Goal: Task Accomplishment & Management: Manage account settings

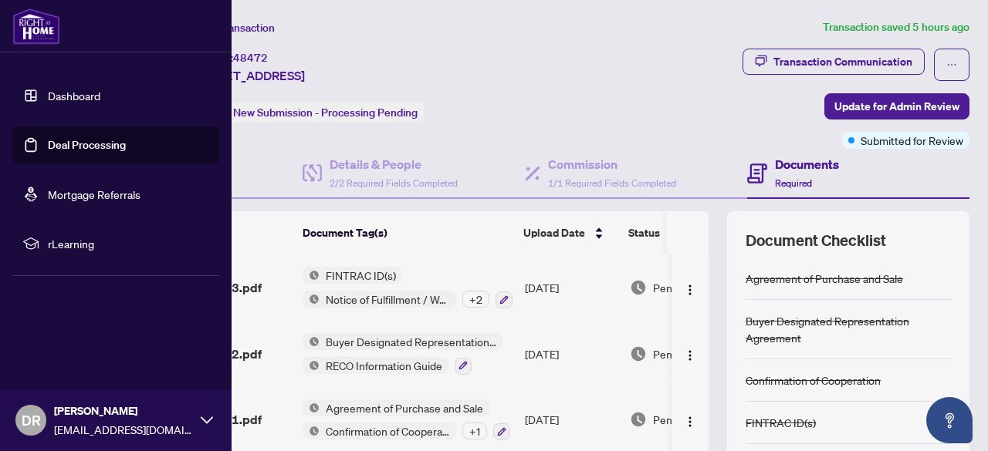
click at [63, 92] on link "Dashboard" at bounding box center [74, 96] width 52 height 14
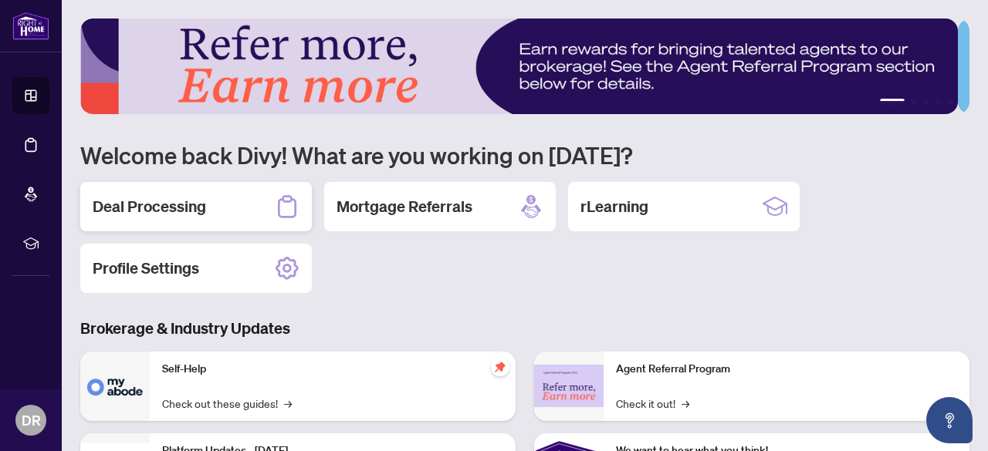
click at [182, 211] on h2 "Deal Processing" at bounding box center [149, 207] width 113 height 22
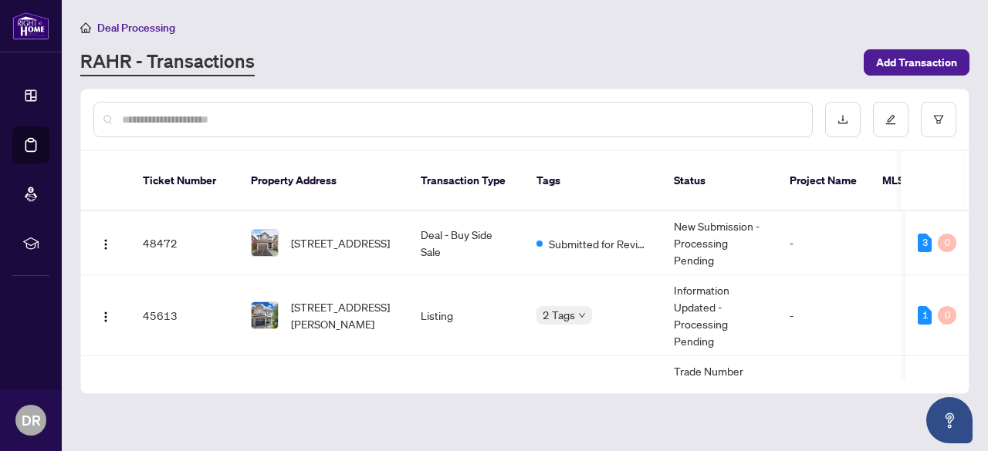
scroll to position [144, 0]
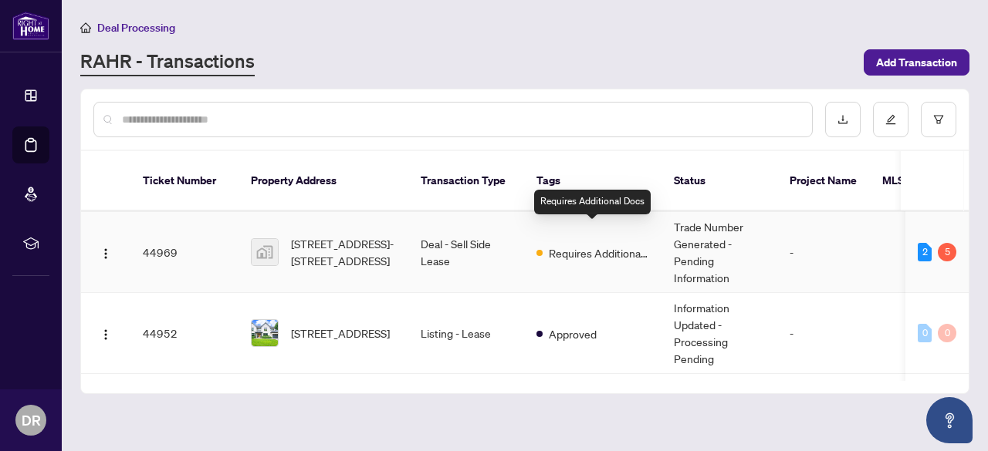
click at [618, 245] on span "Requires Additional Docs" at bounding box center [599, 253] width 100 height 17
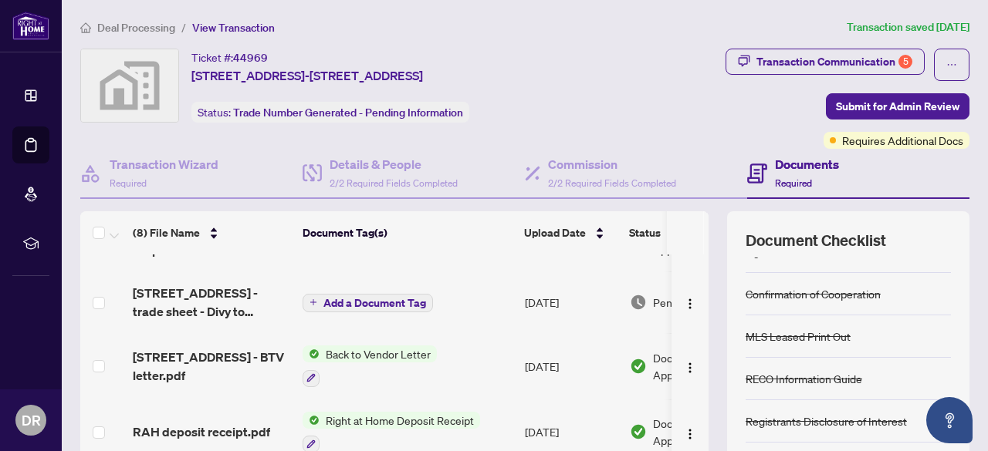
scroll to position [113, 0]
click at [382, 299] on span "Add a Document Tag" at bounding box center [374, 301] width 103 height 11
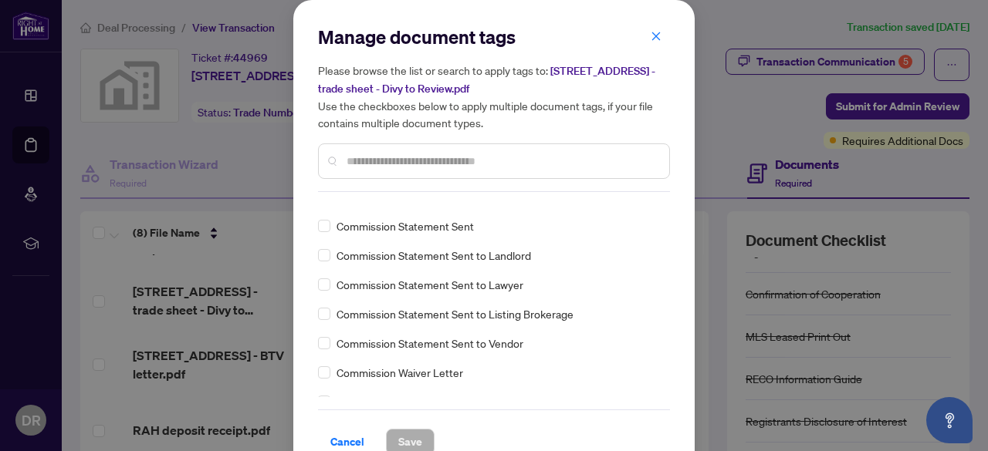
scroll to position [839, 0]
click at [651, 36] on icon "close" at bounding box center [656, 36] width 11 height 11
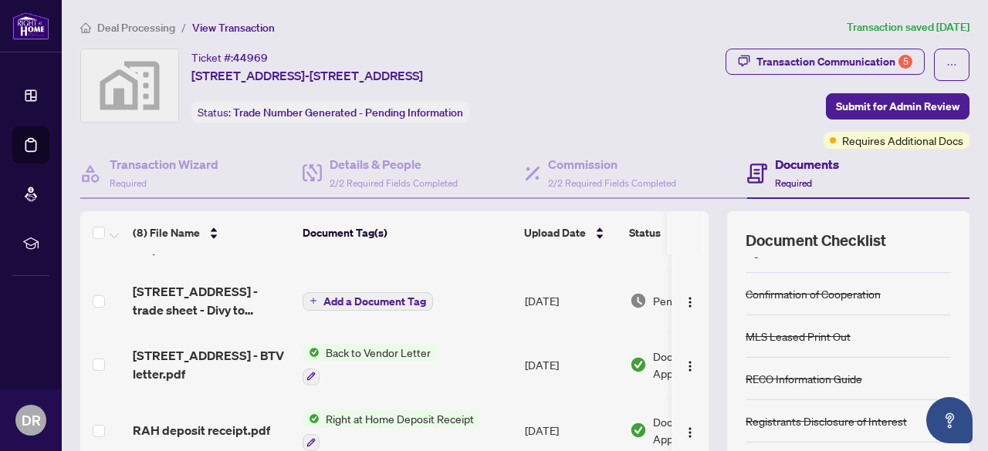
click at [392, 352] on span "Back to Vendor Letter" at bounding box center [378, 352] width 117 height 17
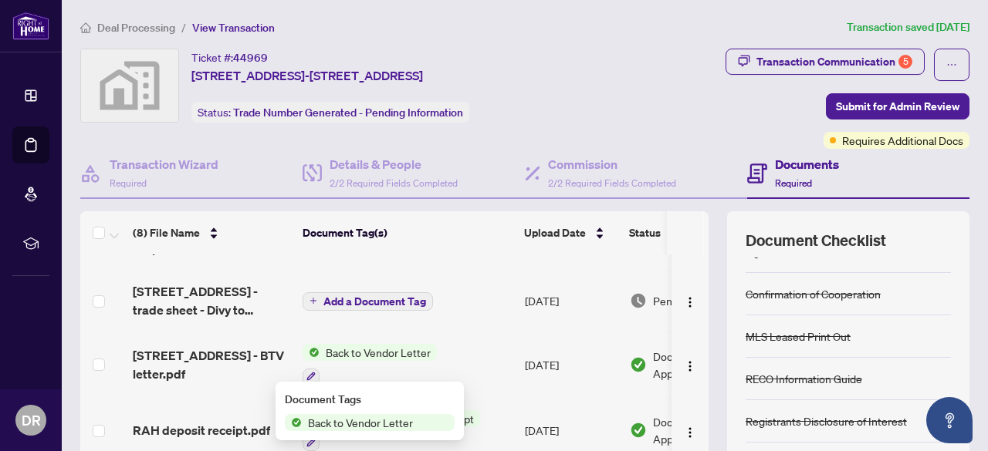
click at [374, 421] on span "Back to Vendor Letter" at bounding box center [360, 422] width 117 height 17
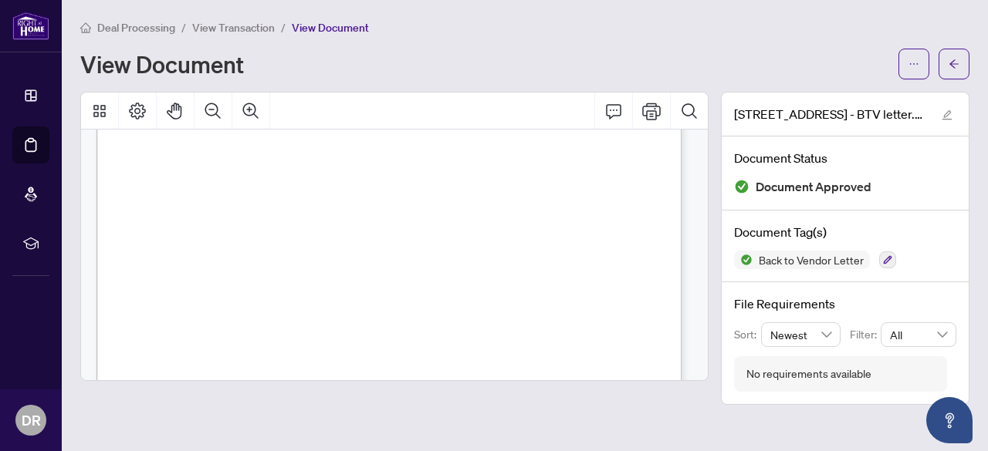
scroll to position [548, 0]
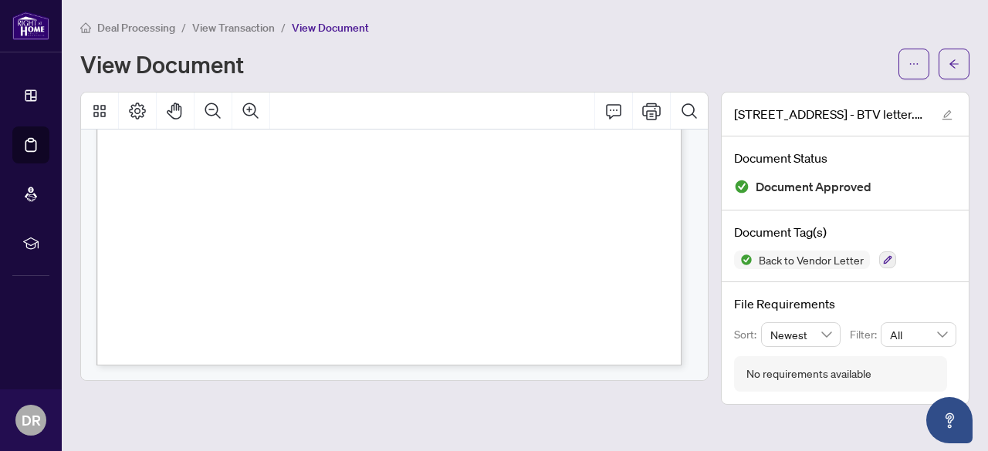
click at [509, 54] on div "View Document" at bounding box center [484, 64] width 809 height 25
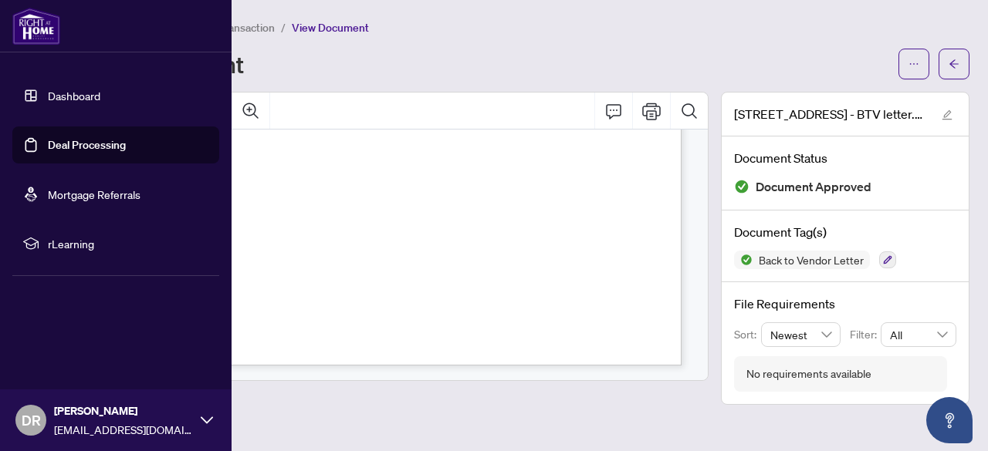
click at [63, 148] on link "Deal Processing" at bounding box center [87, 145] width 78 height 14
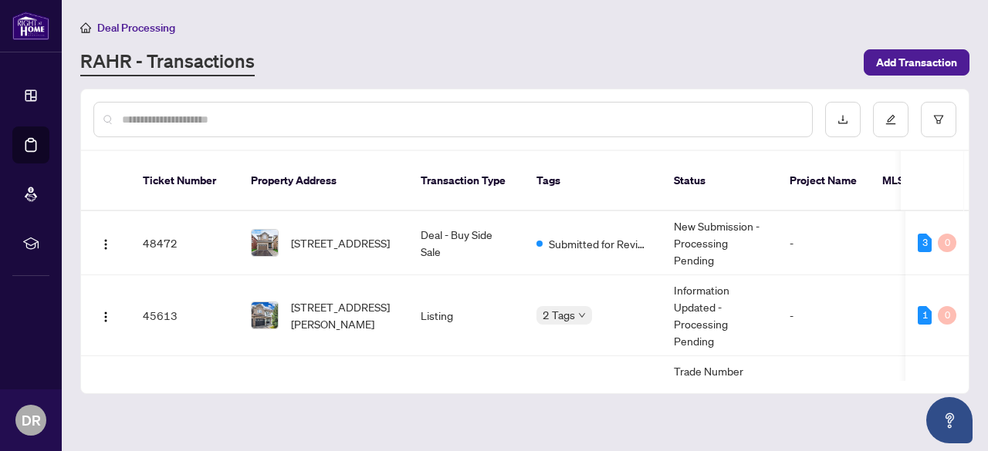
scroll to position [144, 0]
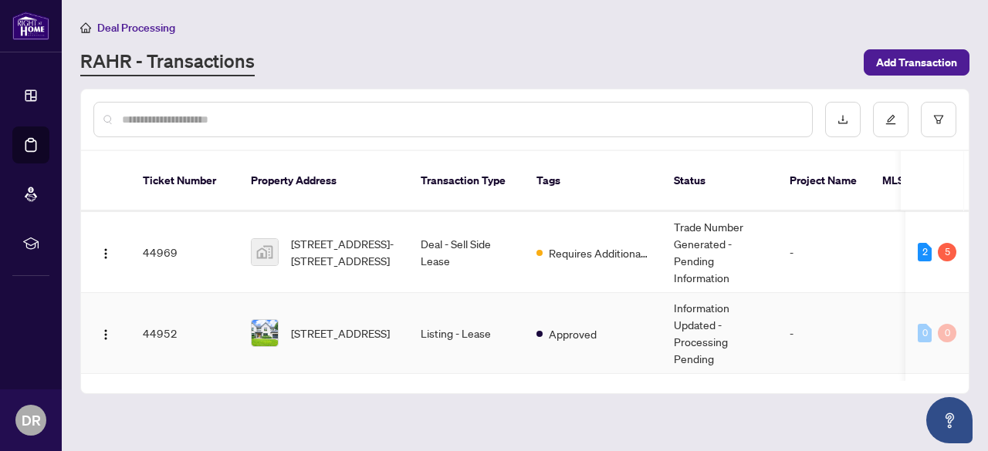
click at [593, 245] on span "Requires Additional Docs" at bounding box center [599, 253] width 100 height 17
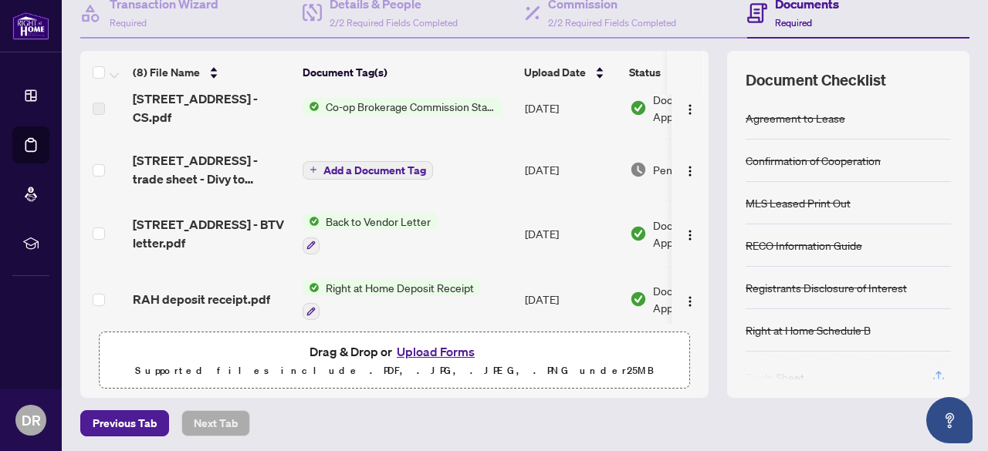
scroll to position [83, 0]
click at [347, 165] on span "Add a Document Tag" at bounding box center [374, 170] width 103 height 11
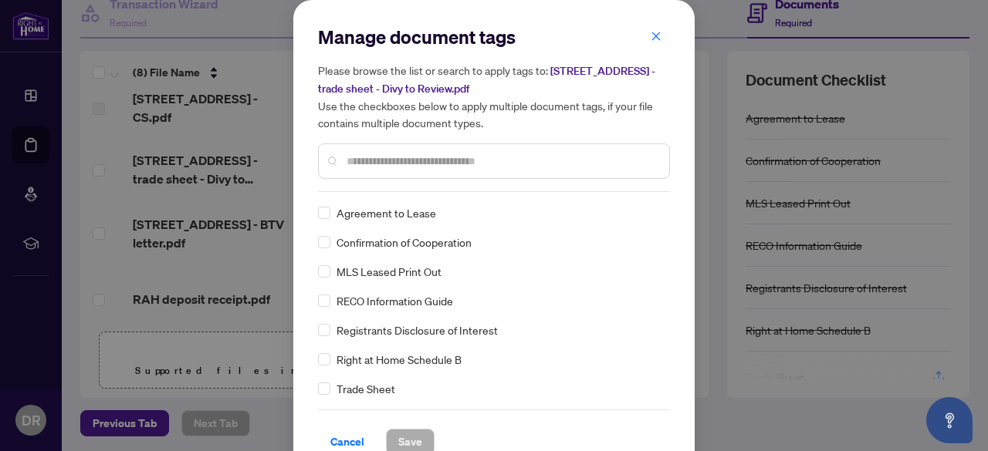
click at [509, 337] on div "Agreement to Lease Confirmation of Cooperation MLS Leased Print Out RECO Inform…" at bounding box center [494, 301] width 352 height 193
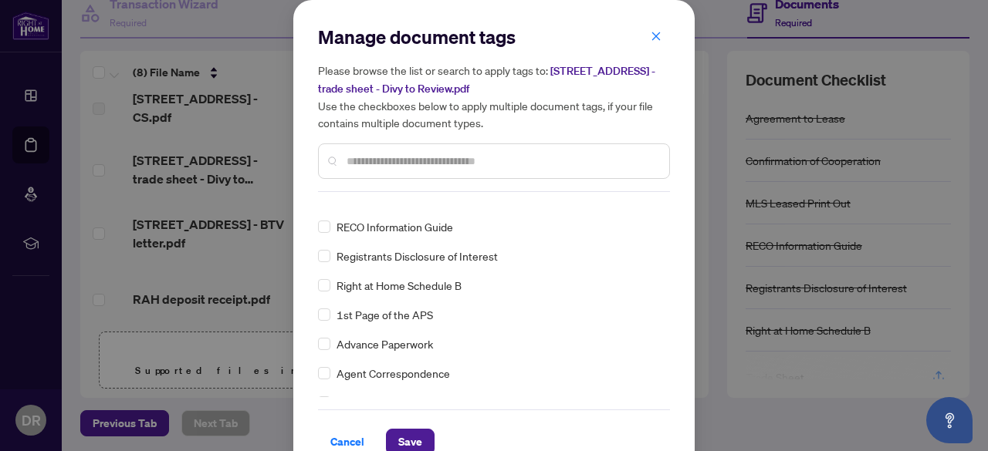
scroll to position [0, 0]
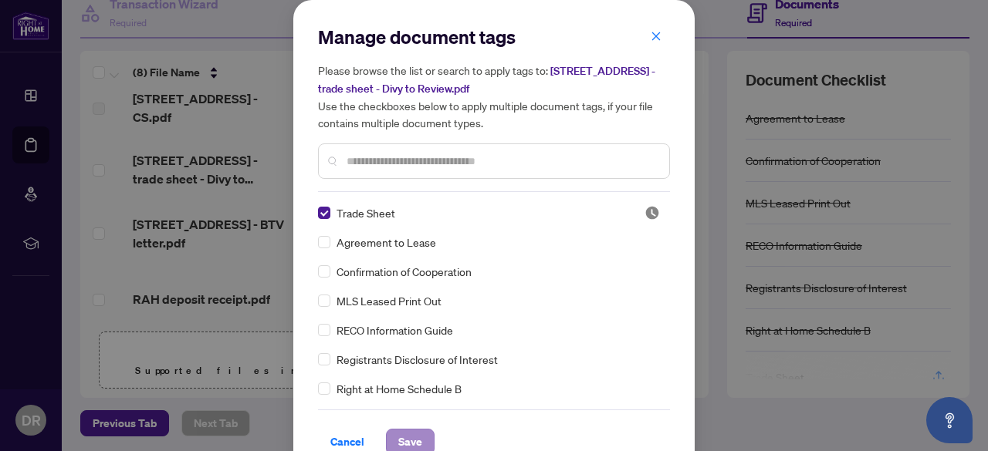
click at [402, 436] on span "Save" at bounding box center [410, 442] width 24 height 25
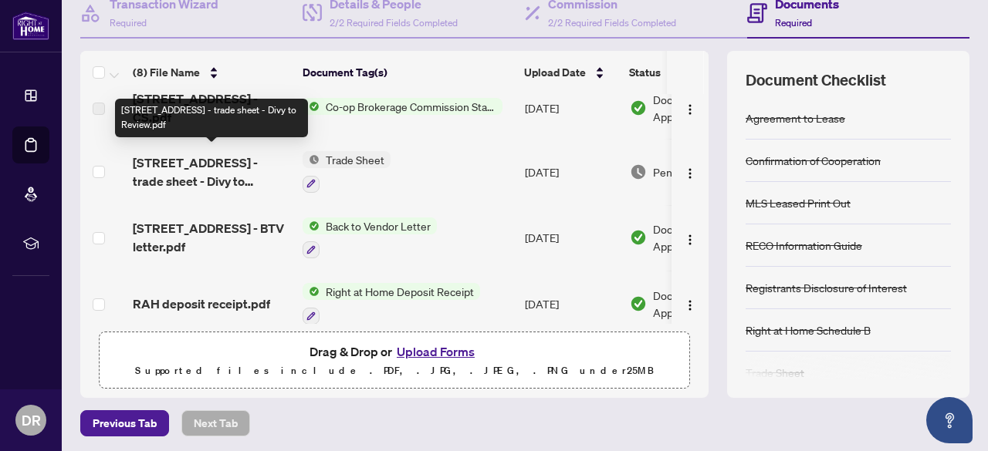
click at [238, 168] on span "[STREET_ADDRESS] - trade sheet - Divy to Review.pdf" at bounding box center [211, 172] width 157 height 37
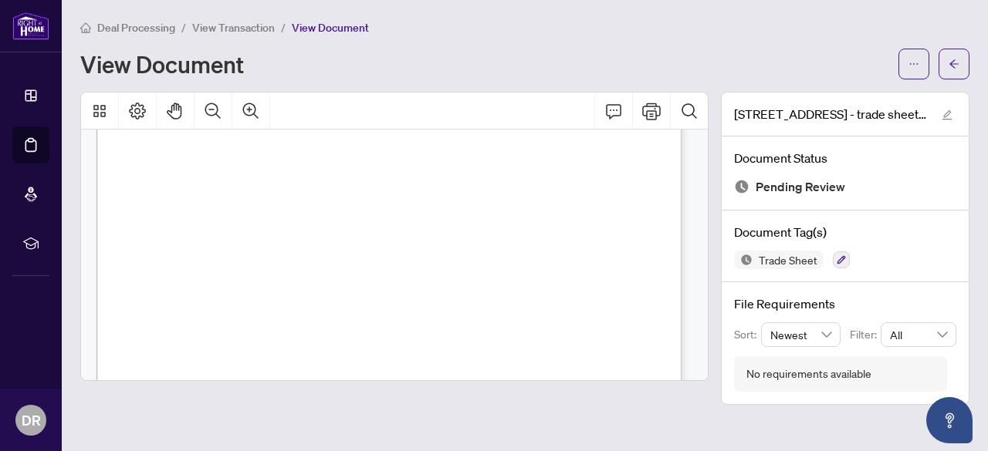
scroll to position [532, 0]
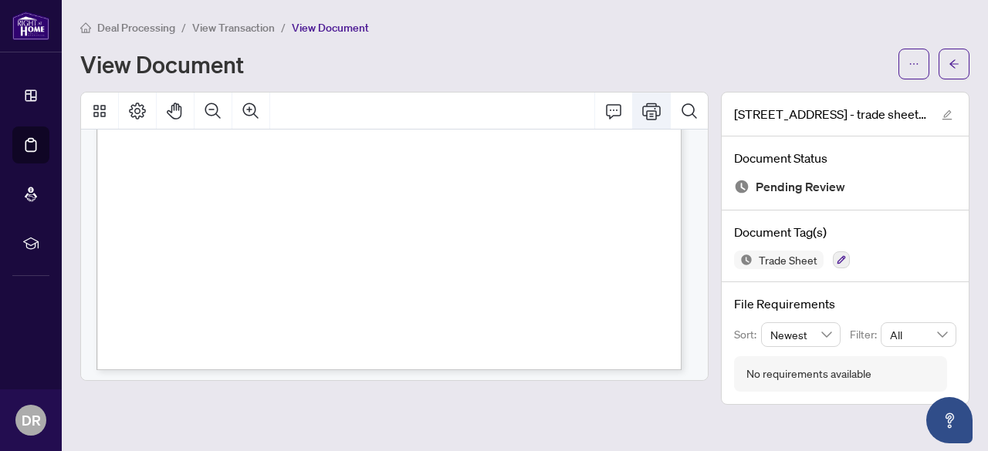
click at [648, 119] on button "Print" at bounding box center [651, 111] width 37 height 37
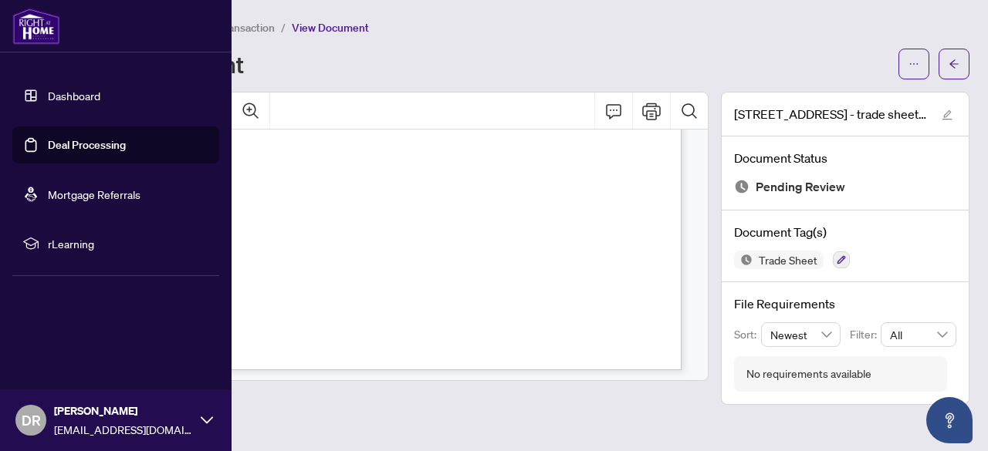
click at [97, 147] on link "Deal Processing" at bounding box center [87, 145] width 78 height 14
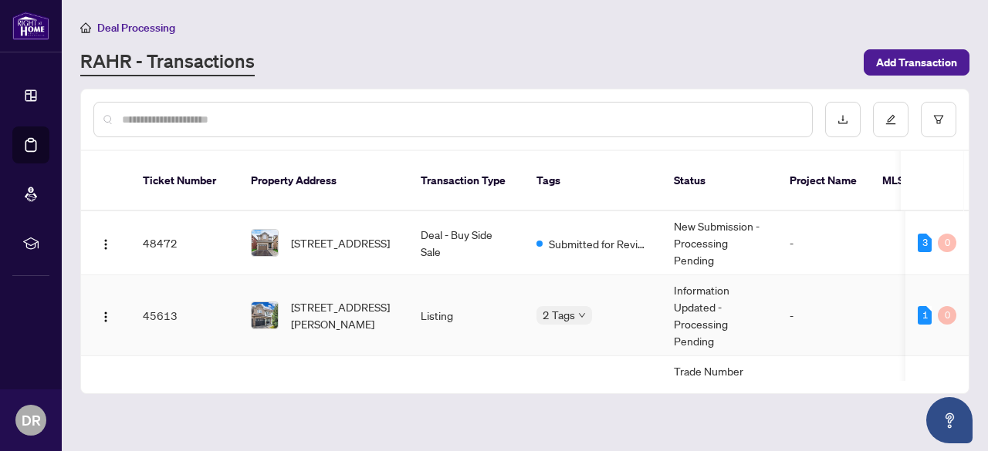
click at [962, 284] on td "1 0" at bounding box center [936, 316] width 63 height 81
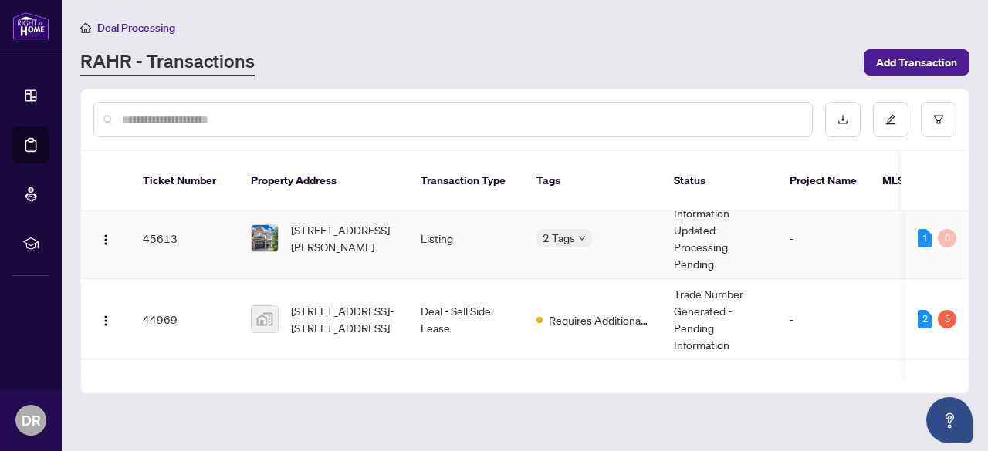
scroll to position [100, 0]
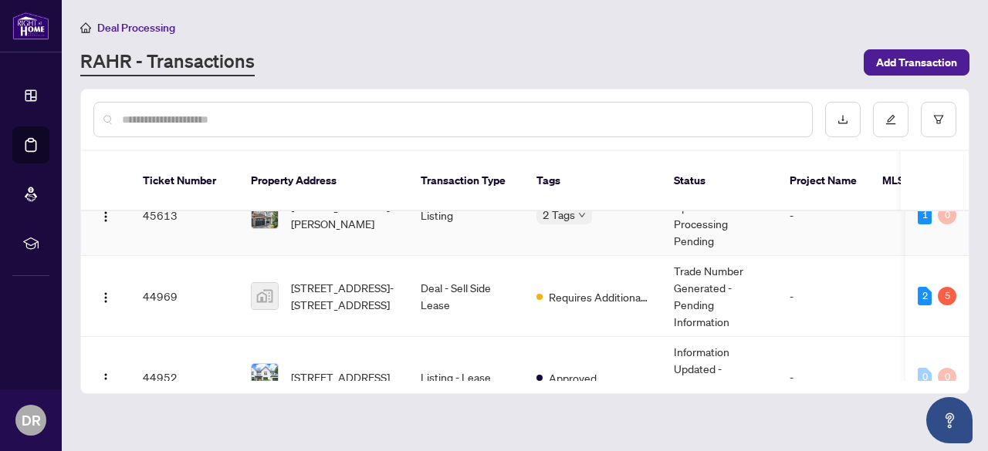
click at [338, 279] on span "[STREET_ADDRESS]-[STREET_ADDRESS]" at bounding box center [343, 296] width 105 height 34
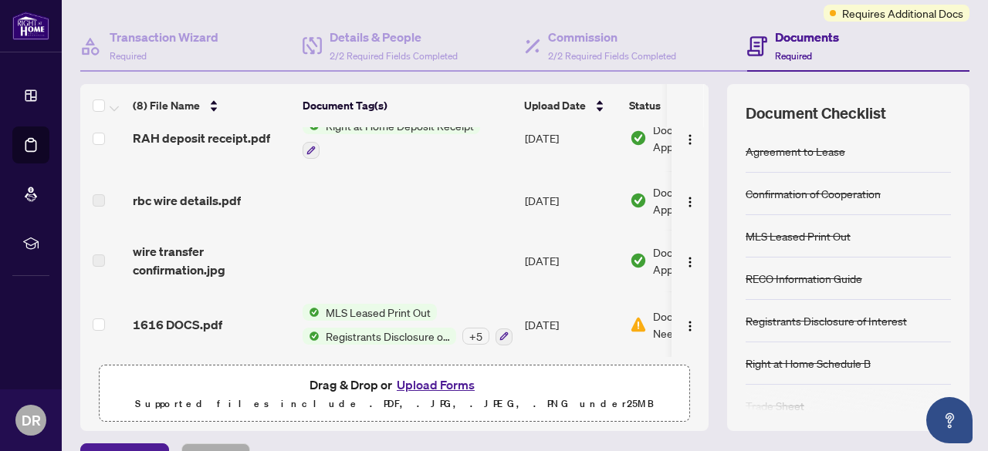
scroll to position [133, 0]
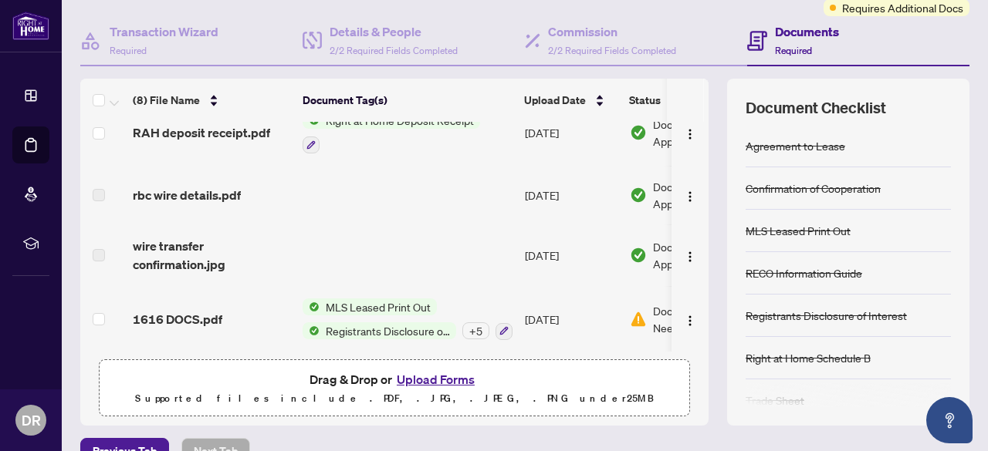
click at [432, 384] on button "Upload Forms" at bounding box center [435, 380] width 87 height 20
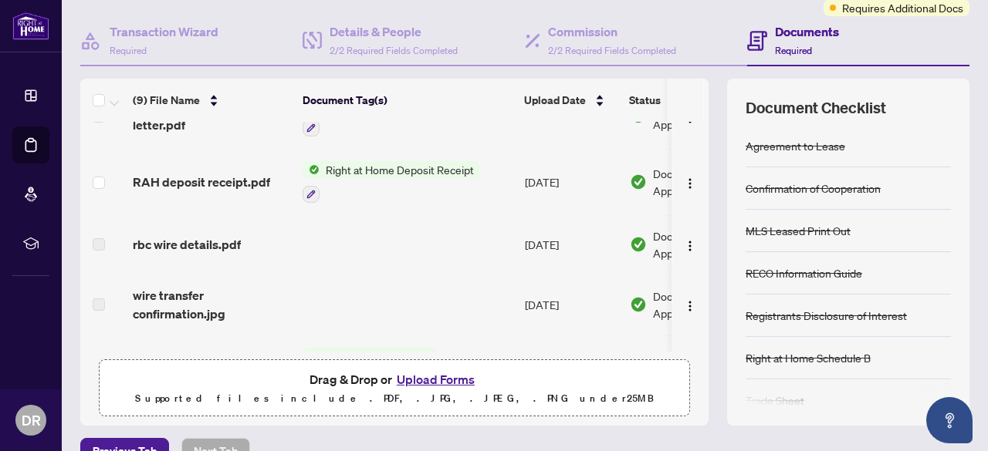
scroll to position [215, 0]
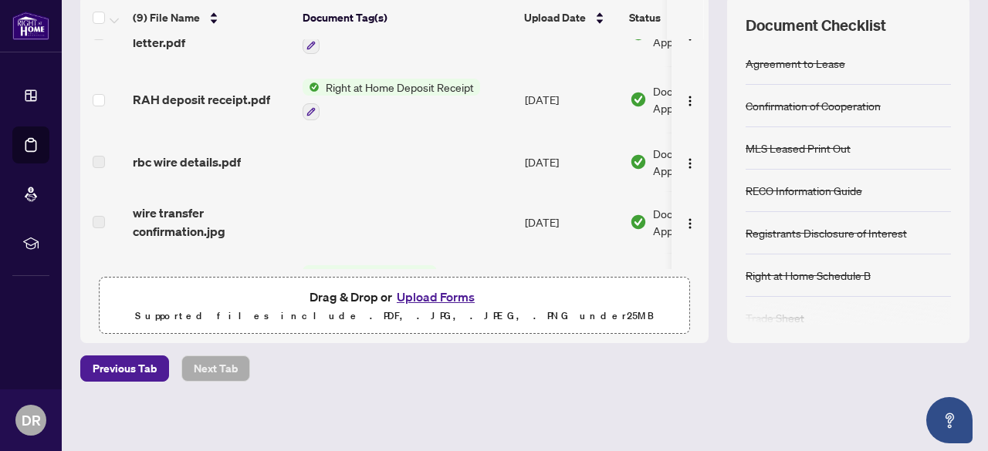
click at [769, 317] on div at bounding box center [848, 313] width 205 height 25
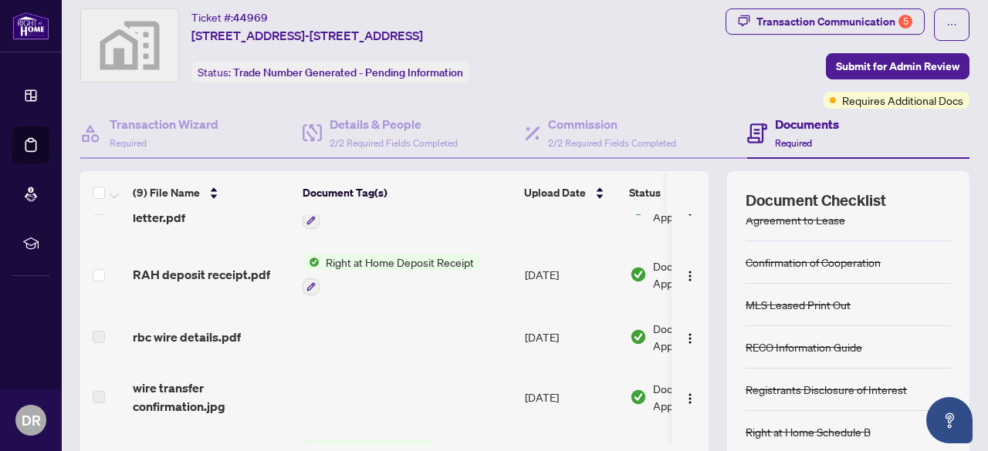
scroll to position [0, 0]
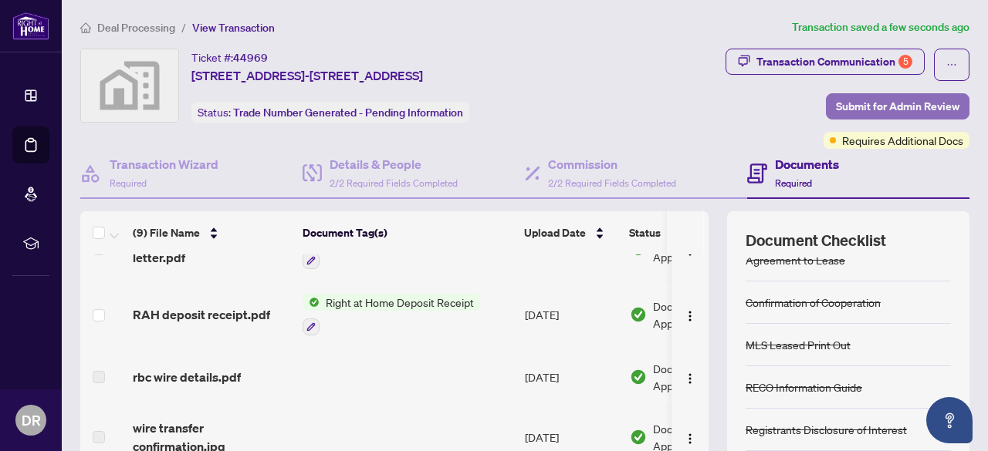
click at [881, 103] on span "Submit for Admin Review" at bounding box center [897, 106] width 123 height 25
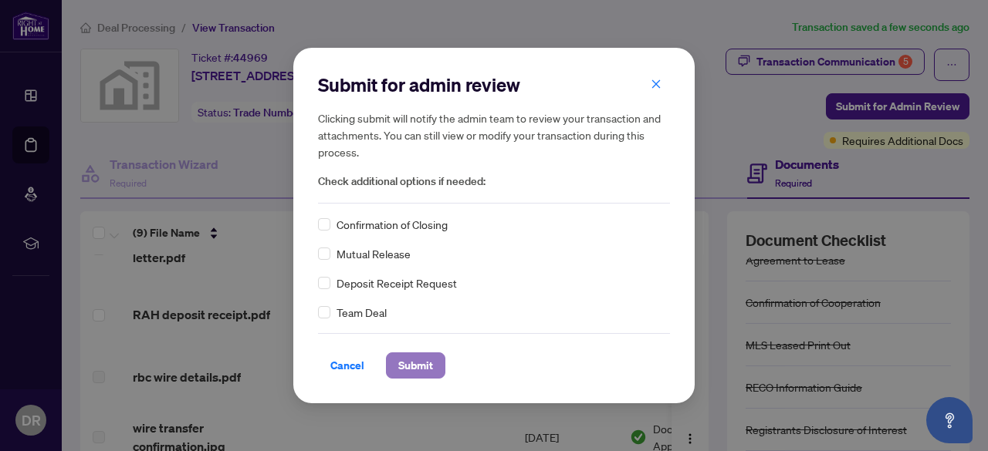
click at [414, 358] on span "Submit" at bounding box center [415, 365] width 35 height 25
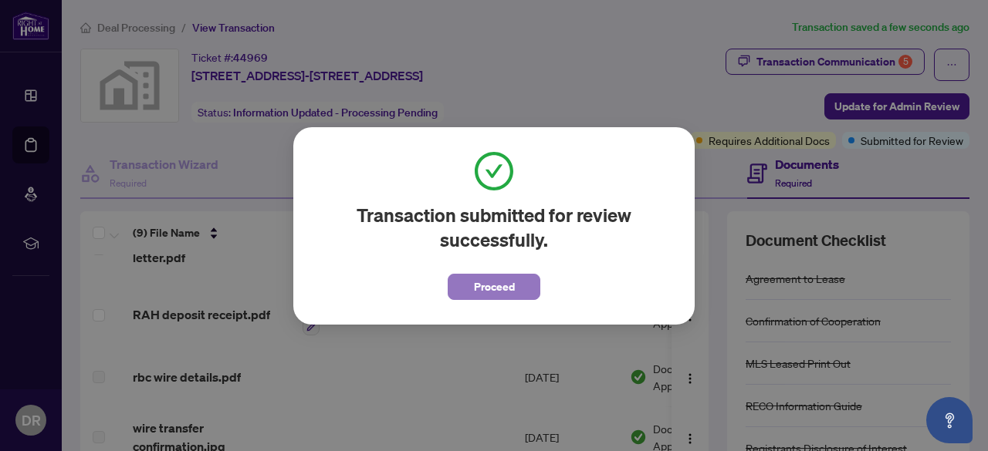
click at [489, 286] on span "Proceed" at bounding box center [494, 287] width 41 height 25
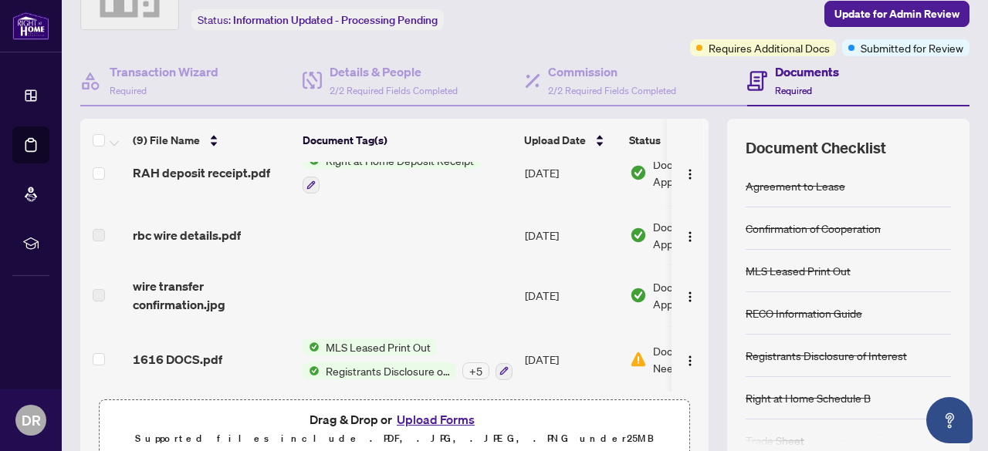
scroll to position [215, 0]
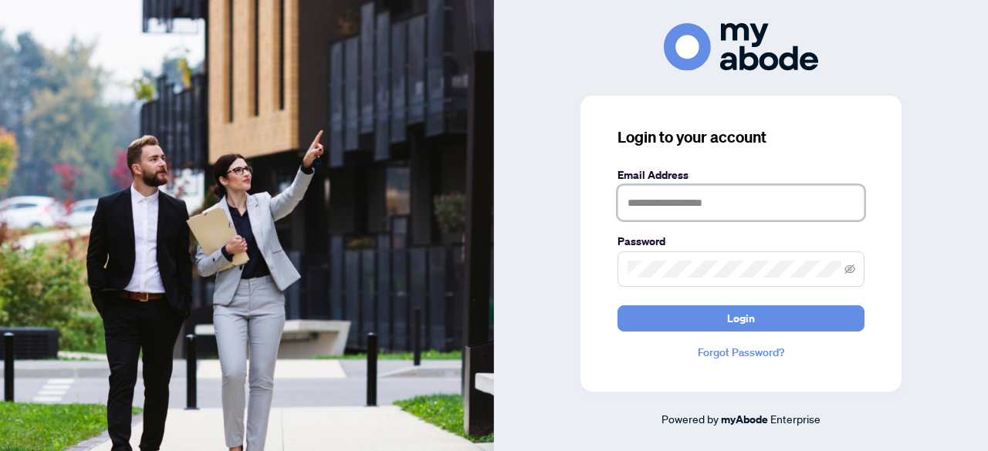
click at [695, 206] on input "text" at bounding box center [740, 203] width 247 height 36
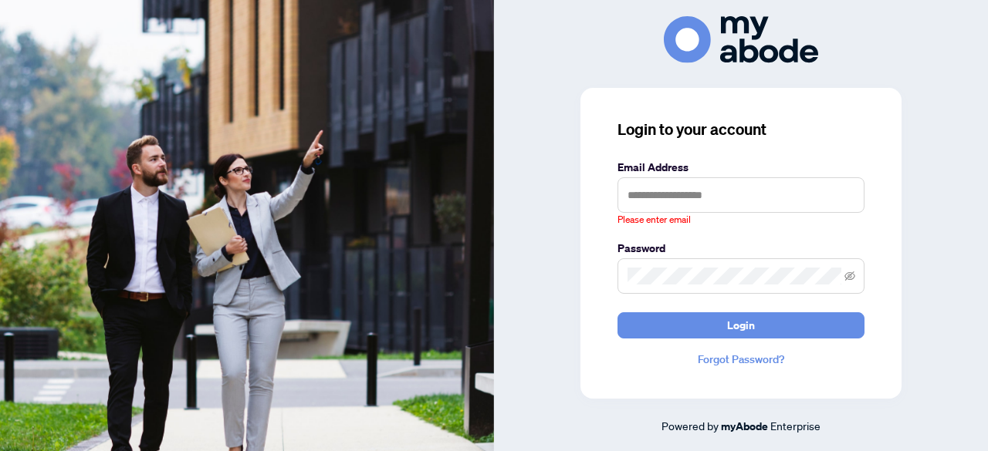
click at [651, 305] on form "Email Address Please enter email Password Login" at bounding box center [740, 249] width 247 height 180
click at [731, 194] on input "text" at bounding box center [740, 196] width 247 height 36
type input "**********"
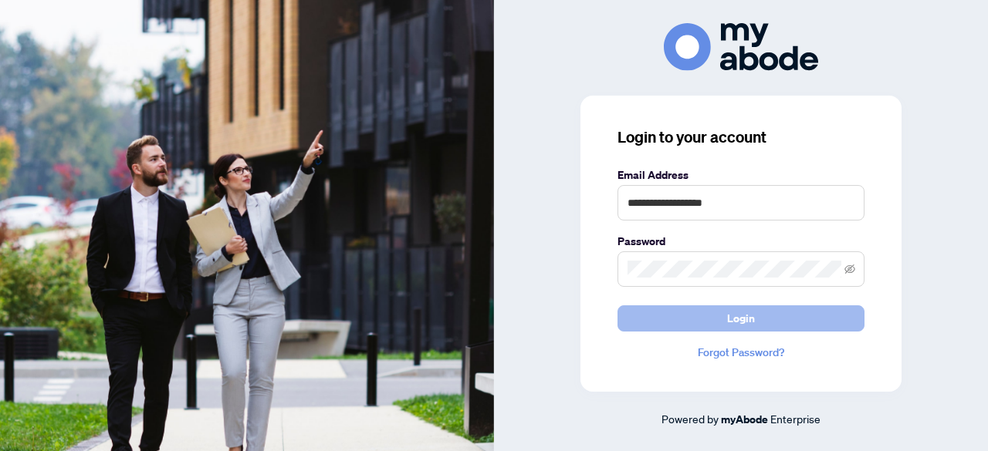
click at [745, 326] on span "Login" at bounding box center [741, 318] width 28 height 25
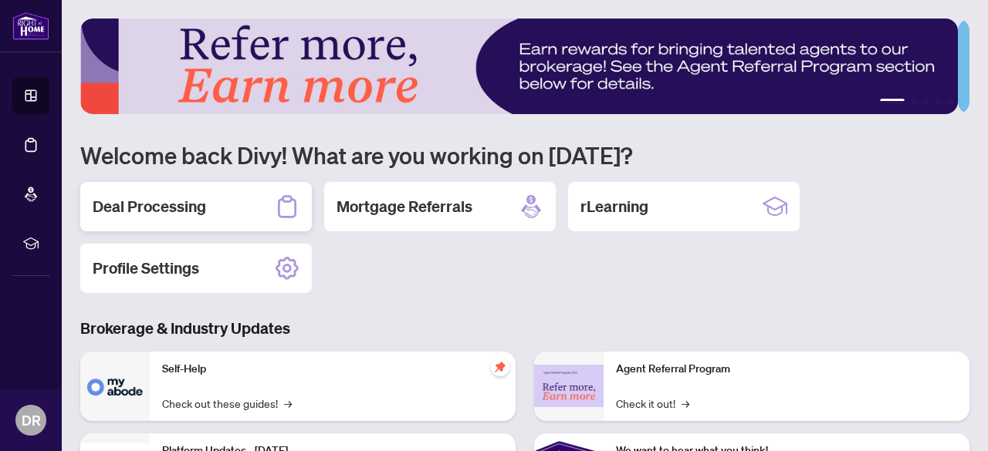
click at [181, 209] on h2 "Deal Processing" at bounding box center [149, 207] width 113 height 22
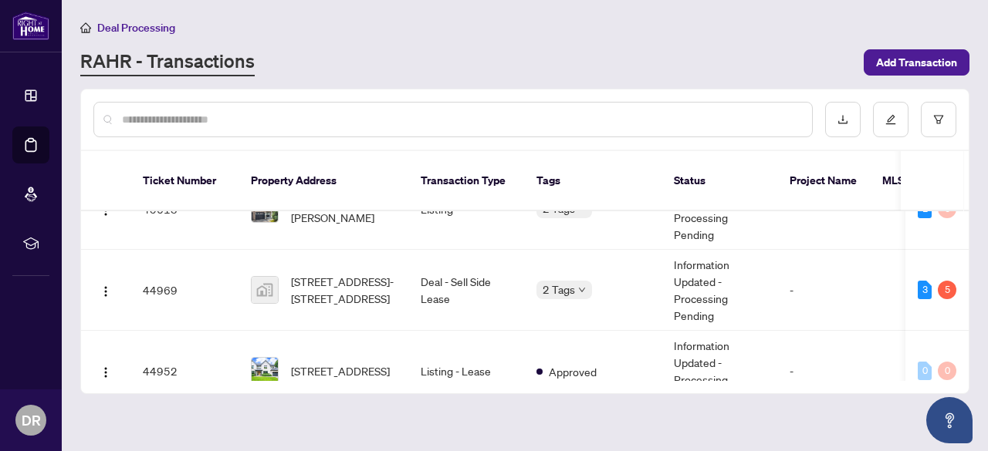
scroll to position [144, 0]
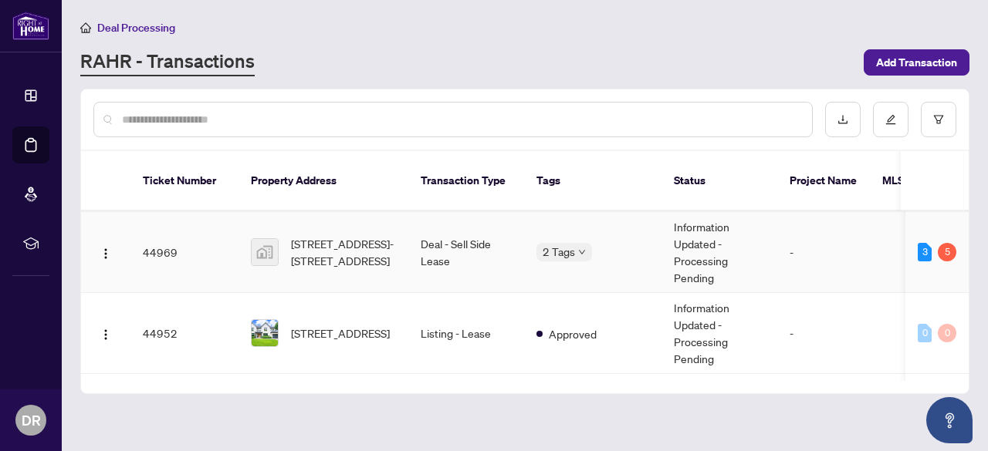
click at [962, 212] on td "3 5" at bounding box center [936, 252] width 63 height 81
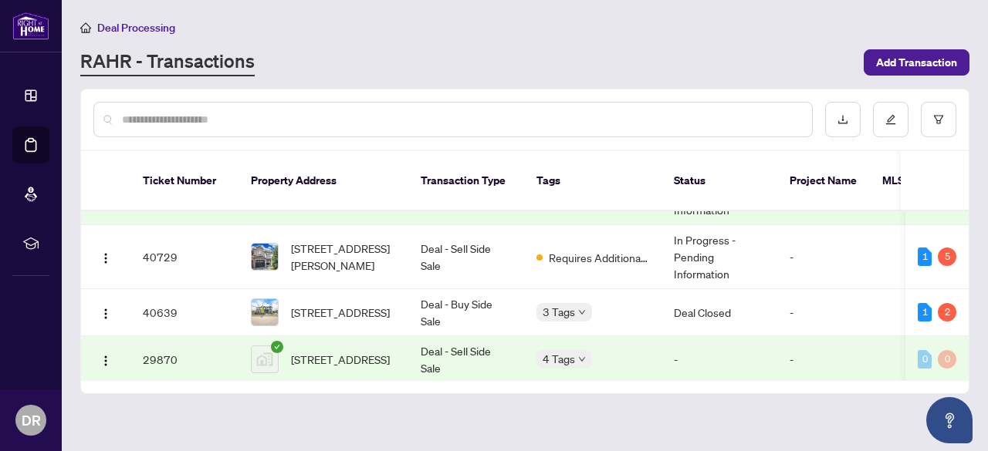
scroll to position [434, 0]
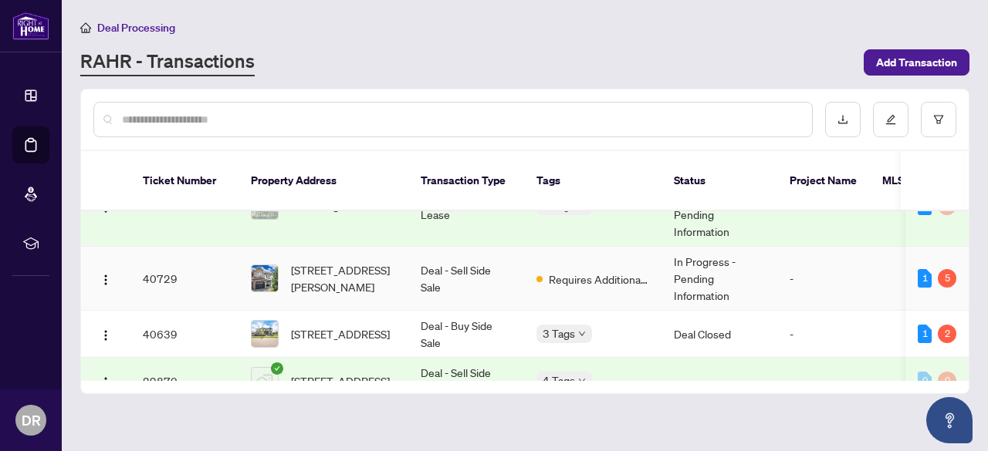
click at [478, 251] on td "Deal - Sell Side Sale" at bounding box center [466, 279] width 116 height 64
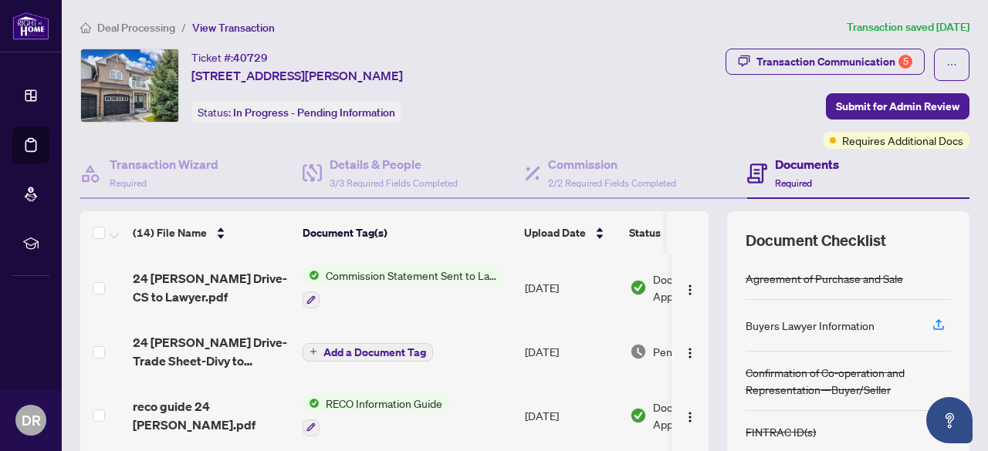
click at [164, 348] on span "24 Bradley Drive-Trade Sheet-Divy to Review.pdf" at bounding box center [211, 351] width 157 height 37
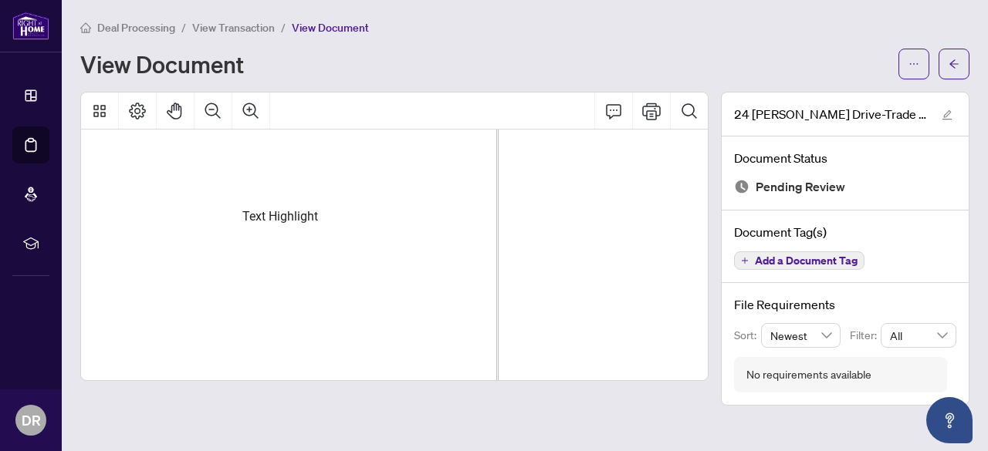
scroll to position [493, 533]
